Goal: Information Seeking & Learning: Check status

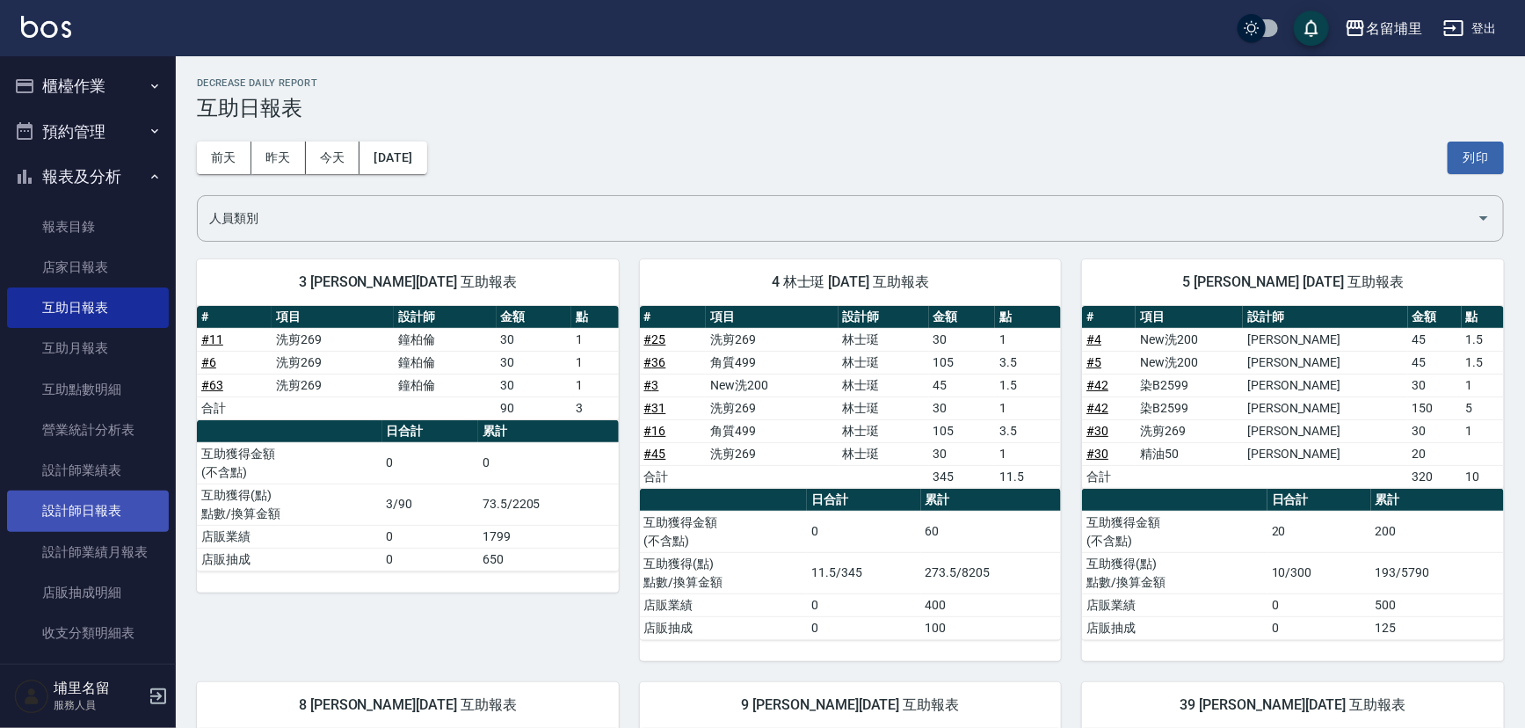
click at [126, 512] on link "設計師日報表" at bounding box center [88, 510] width 162 height 40
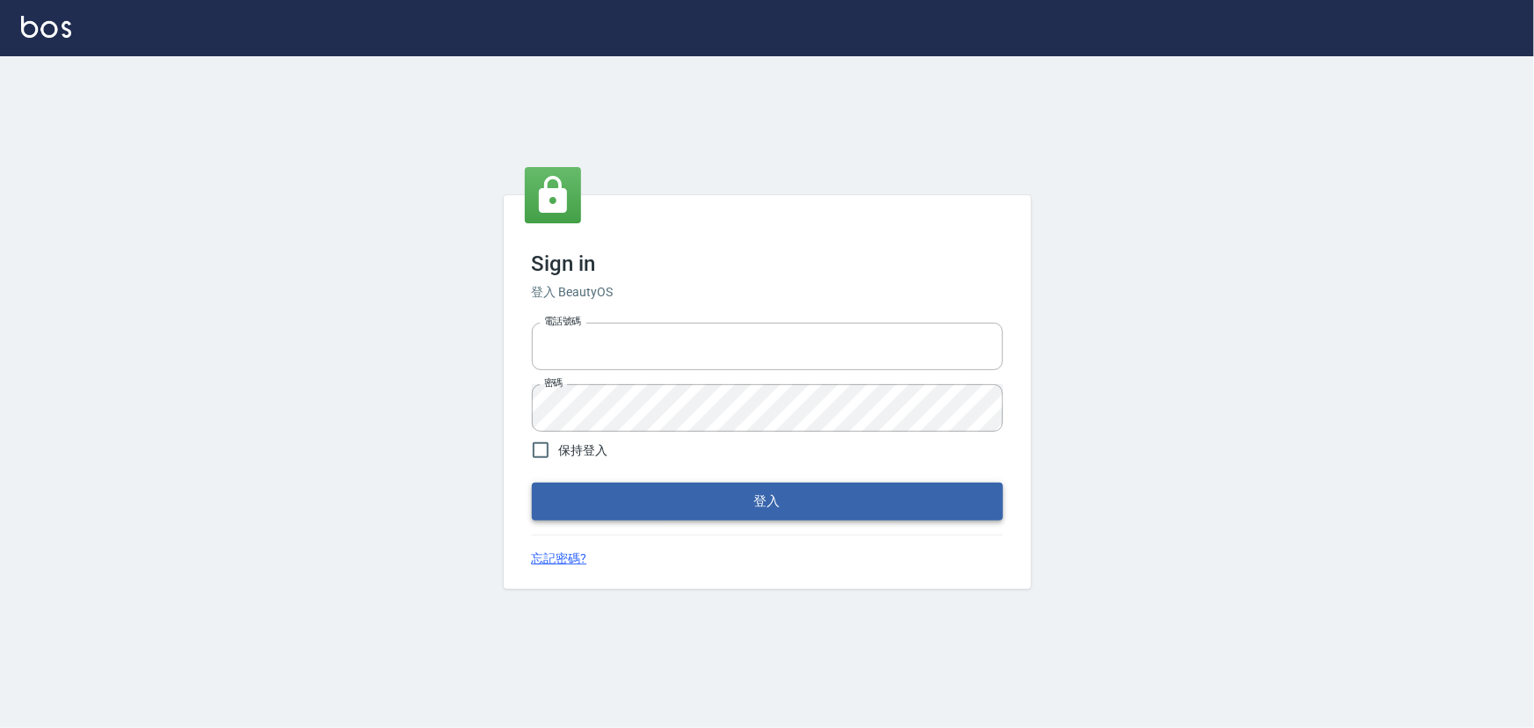
type input "2988528"
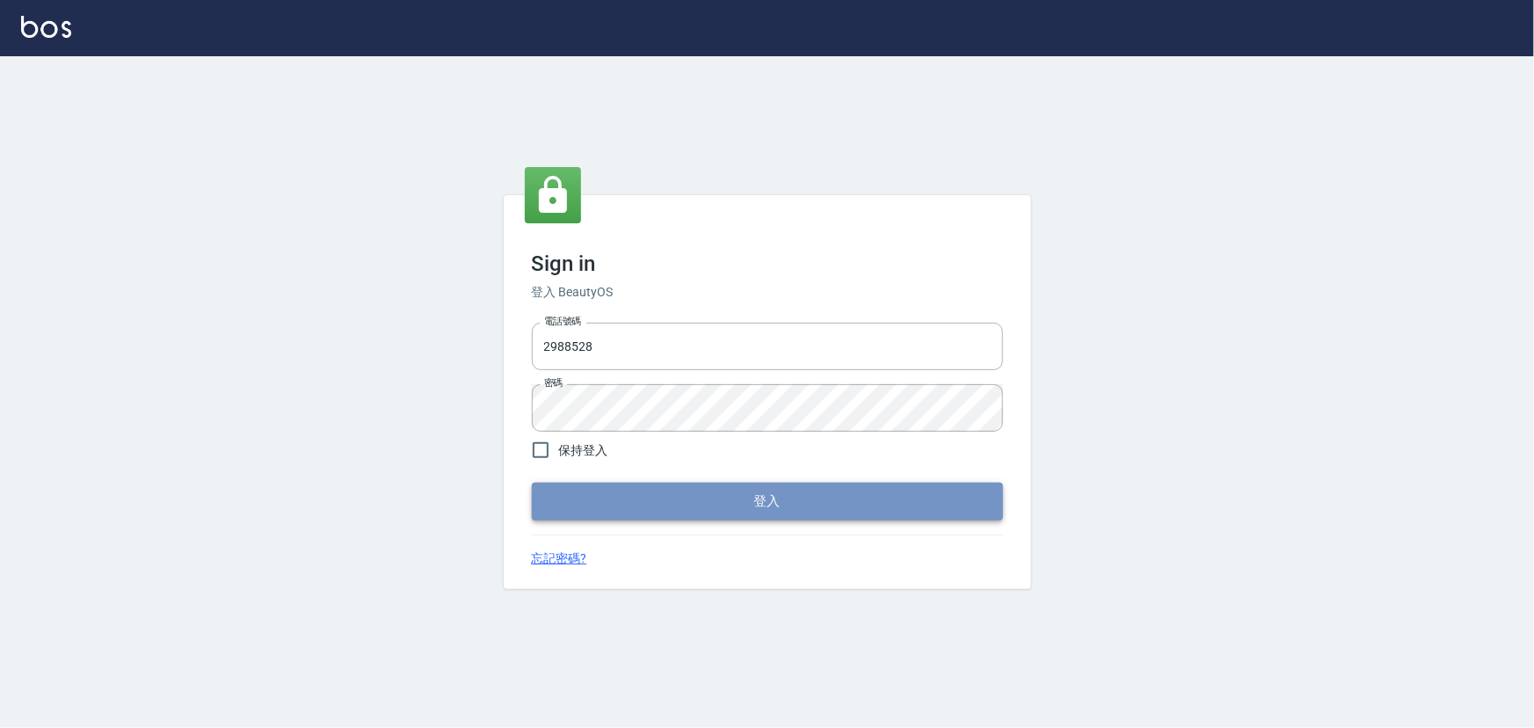
drag, startPoint x: 650, startPoint y: 499, endPoint x: 664, endPoint y: 496, distance: 14.5
click at [650, 498] on button "登入" at bounding box center [767, 501] width 471 height 37
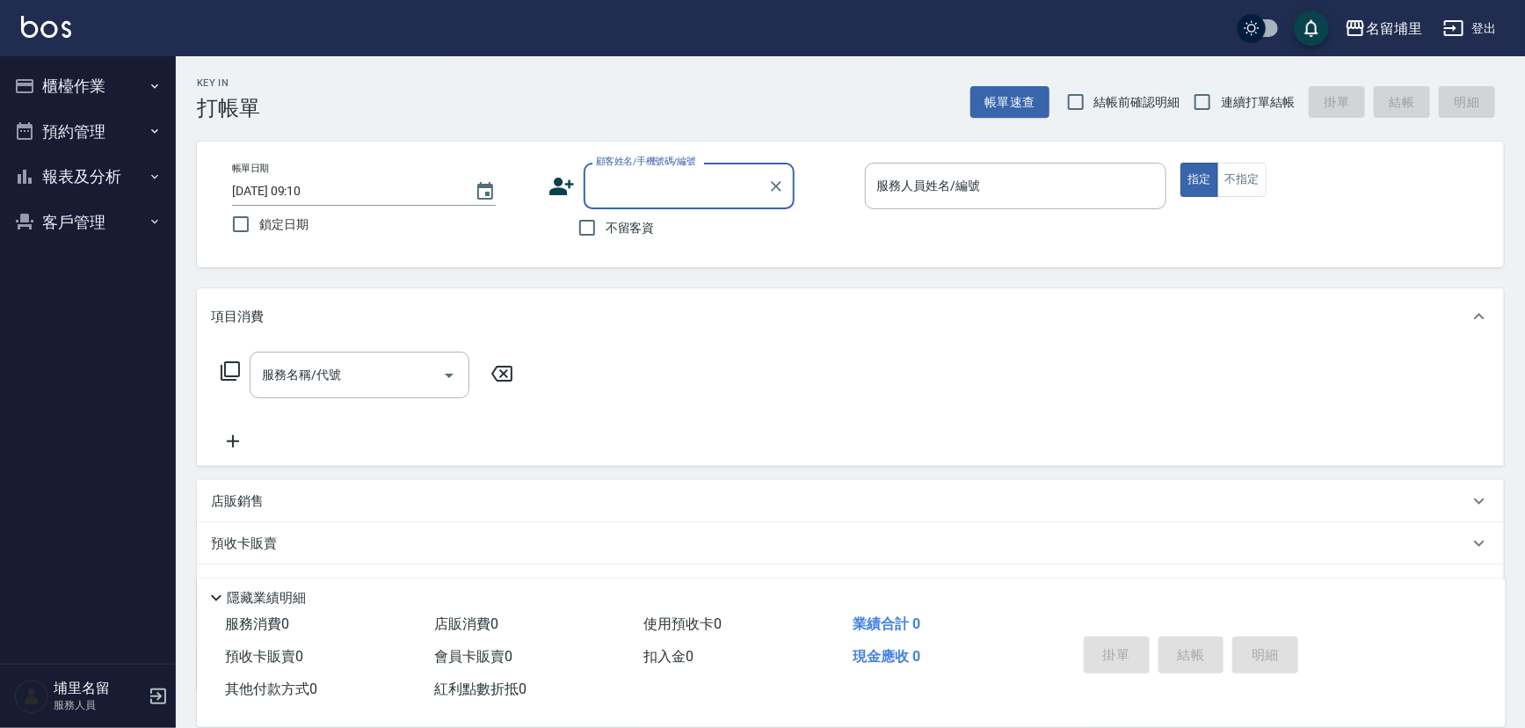
click at [84, 164] on button "報表及分析" at bounding box center [88, 177] width 162 height 46
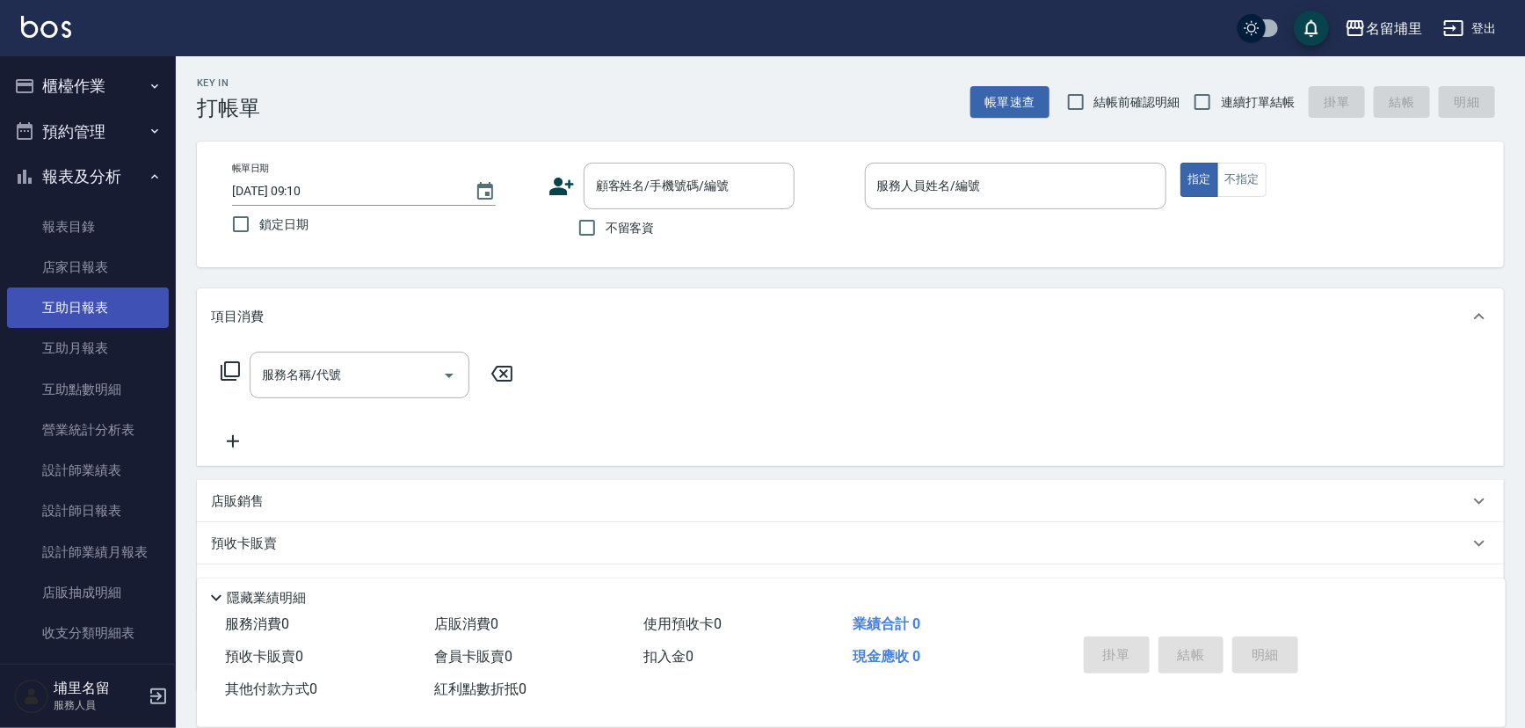
click at [94, 308] on link "互助日報表" at bounding box center [88, 307] width 162 height 40
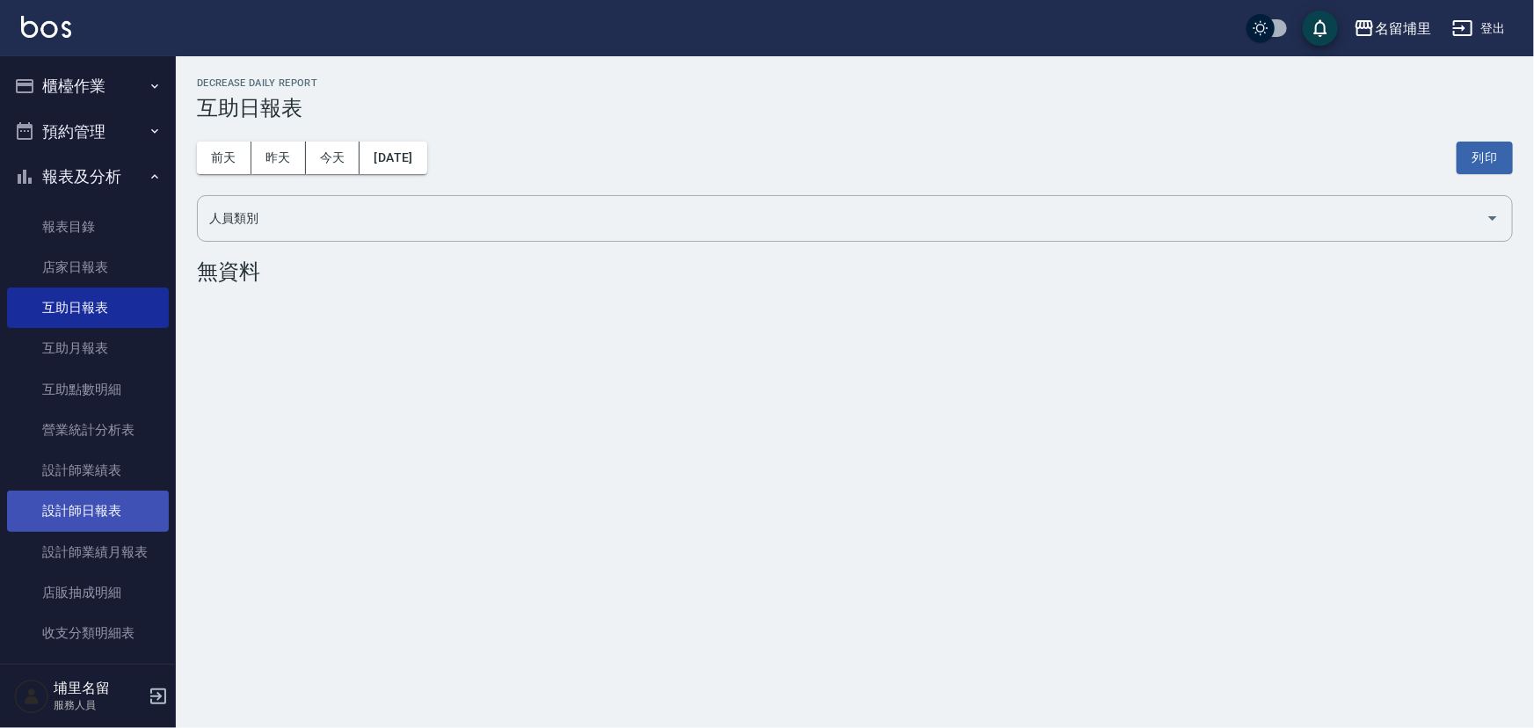
click at [99, 505] on link "設計師日報表" at bounding box center [88, 510] width 162 height 40
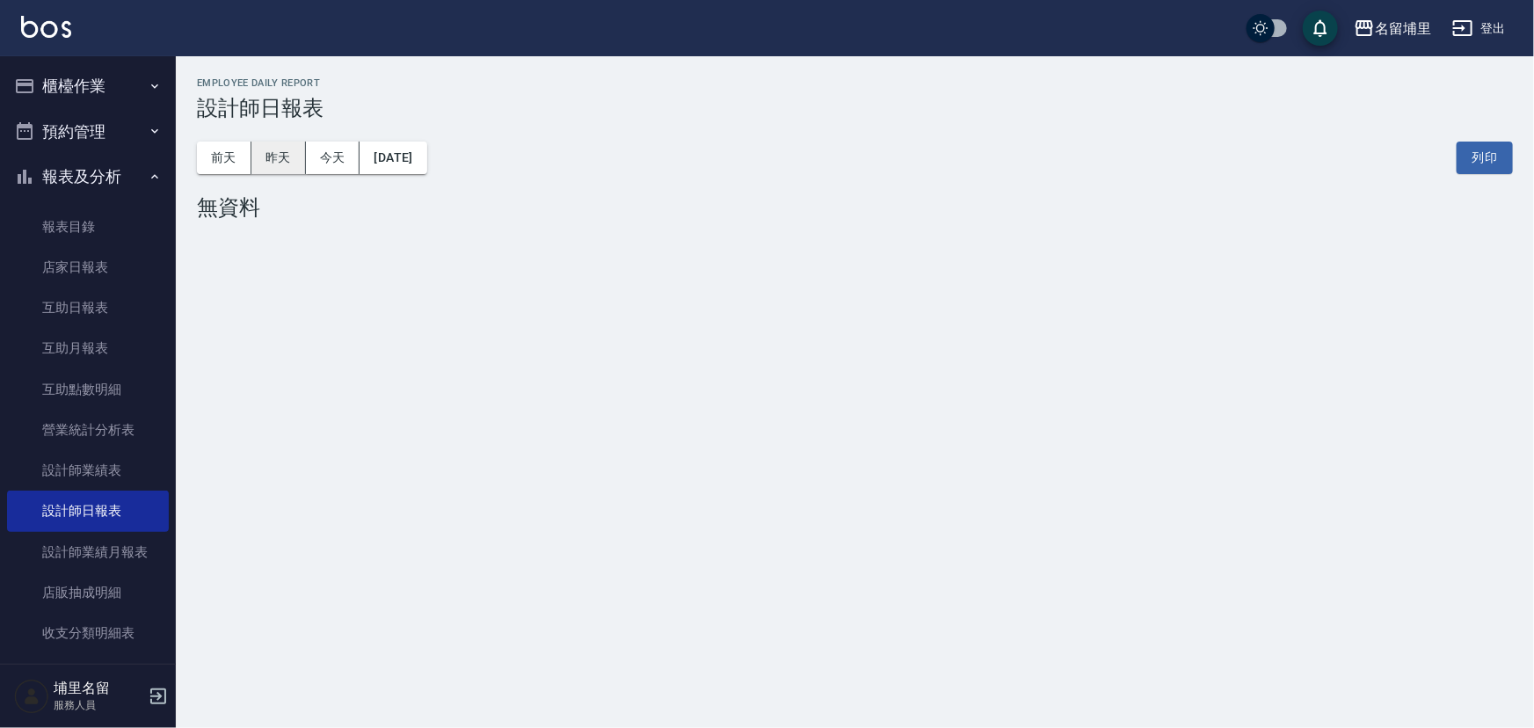
click at [265, 153] on button "昨天" at bounding box center [278, 158] width 54 height 33
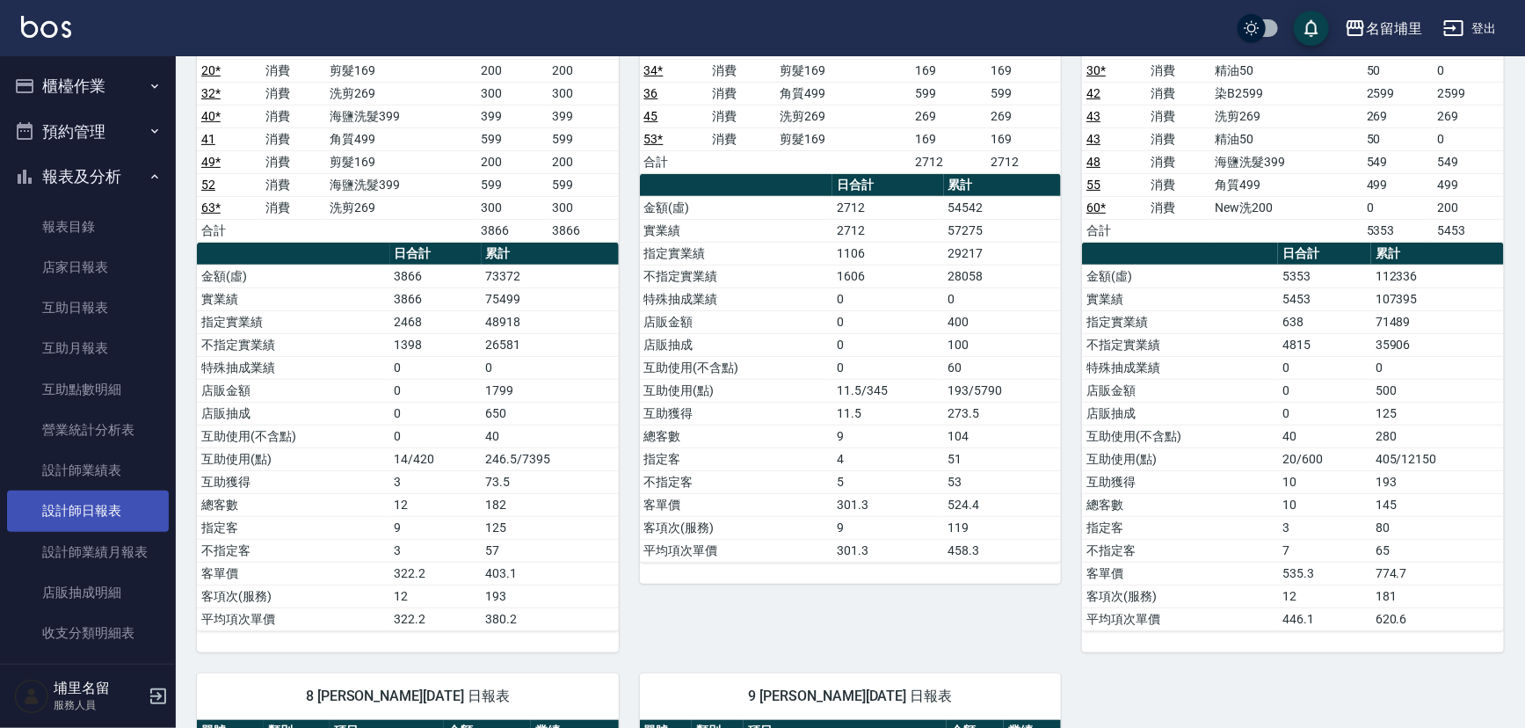
scroll to position [62, 0]
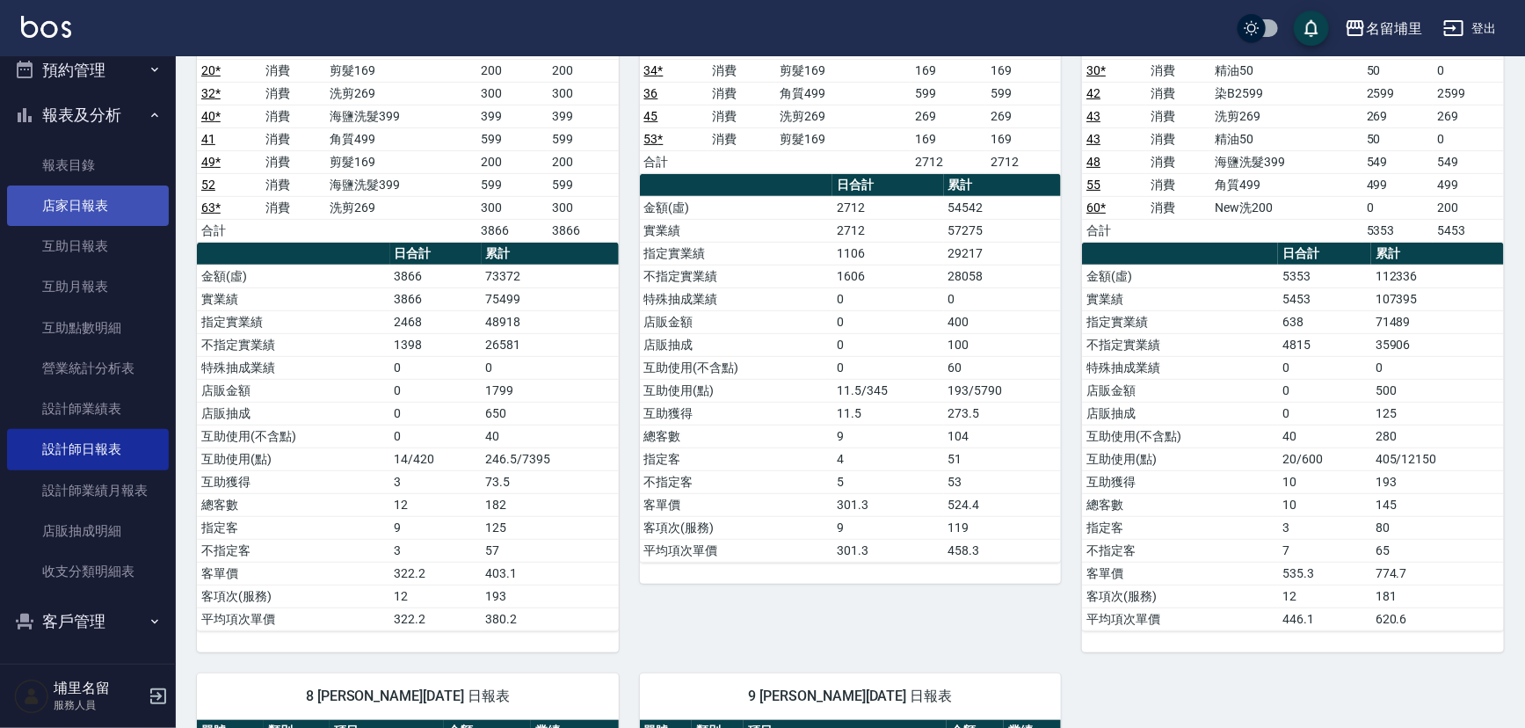
click at [117, 215] on link "店家日報表" at bounding box center [88, 205] width 162 height 40
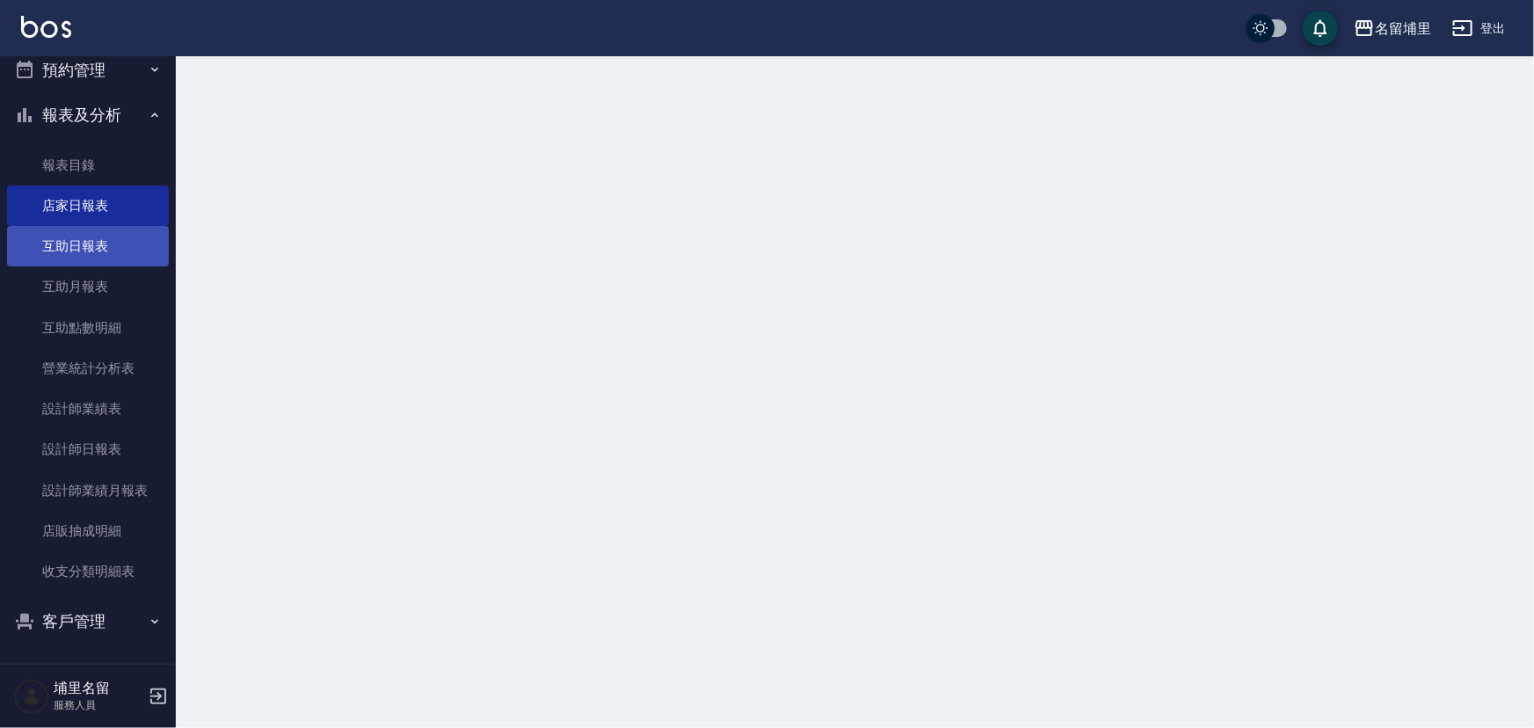
click at [110, 229] on link "互助日報表" at bounding box center [88, 246] width 162 height 40
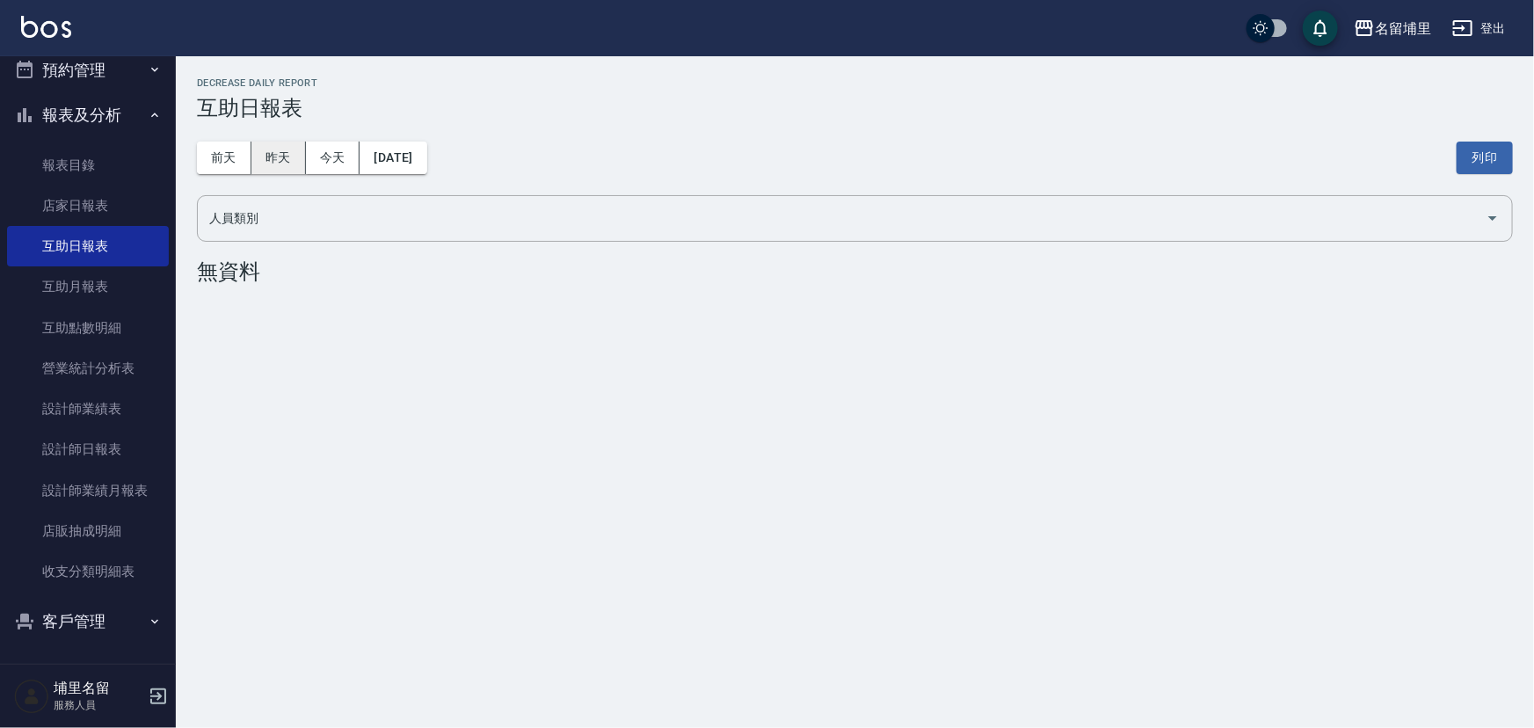
click at [281, 149] on button "昨天" at bounding box center [278, 158] width 54 height 33
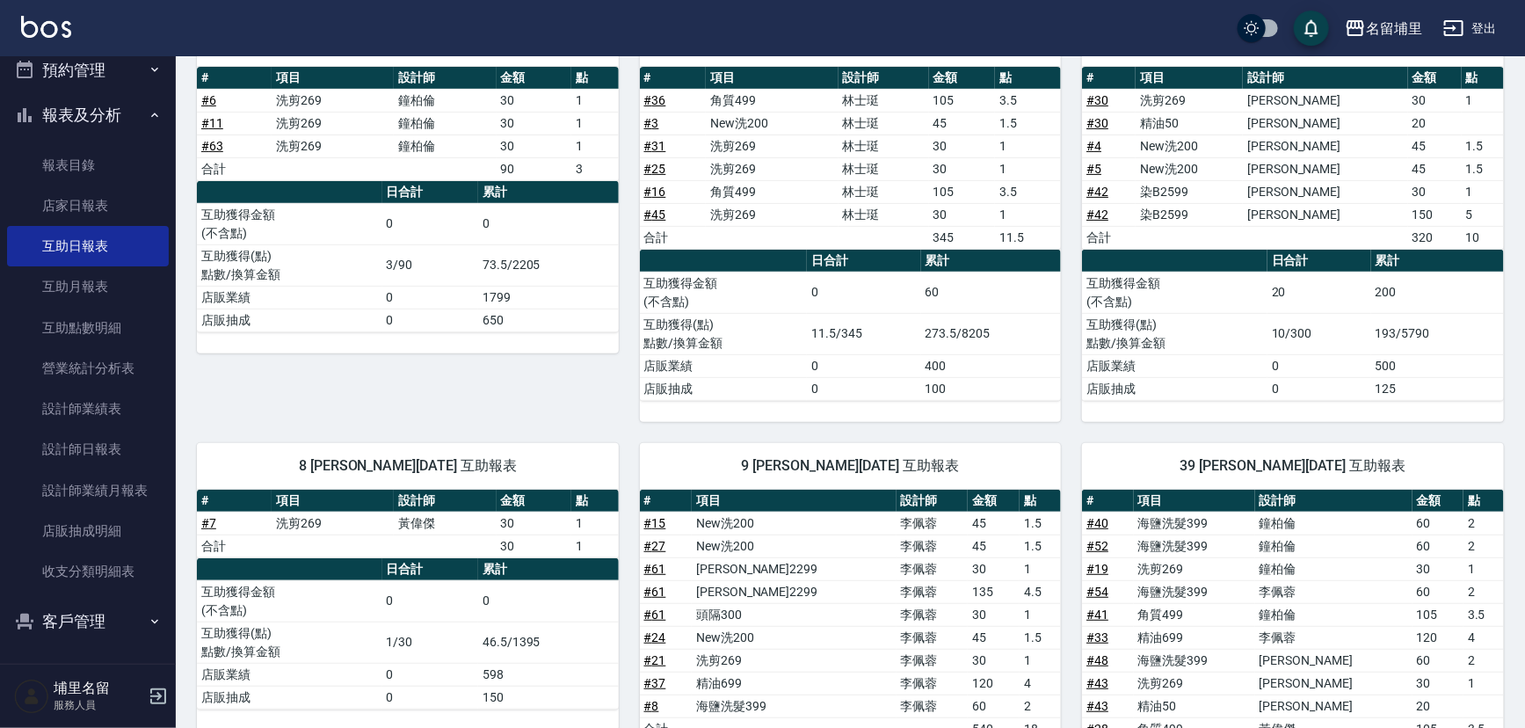
scroll to position [159, 0]
